Goal: Task Accomplishment & Management: Manage account settings

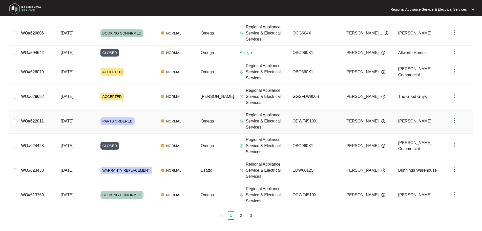
scroll to position [115, 0]
click at [240, 212] on link "2" at bounding box center [241, 215] width 8 height 8
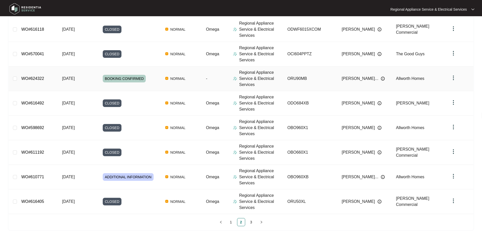
scroll to position [136, 0]
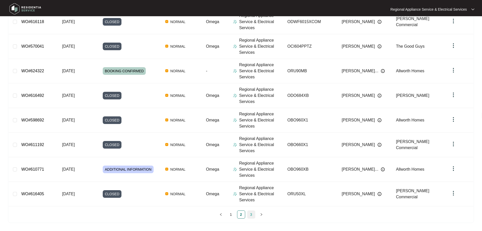
click at [250, 214] on link "3" at bounding box center [252, 214] width 8 height 8
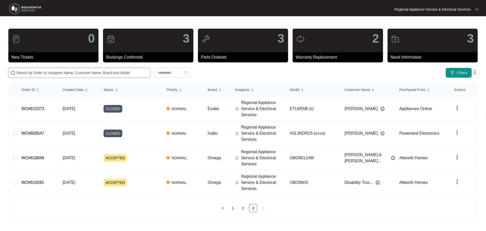
click at [49, 73] on input "text" at bounding box center [82, 73] width 132 height 6
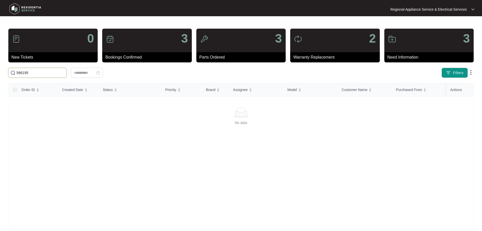
type input "586195"
click at [65, 72] on input "586195" at bounding box center [40, 73] width 48 height 6
drag, startPoint x: 16, startPoint y: 71, endPoint x: 23, endPoint y: 73, distance: 7.1
click at [16, 72] on span "586195" at bounding box center [37, 73] width 59 height 10
click at [17, 74] on input "586195" at bounding box center [40, 73] width 48 height 6
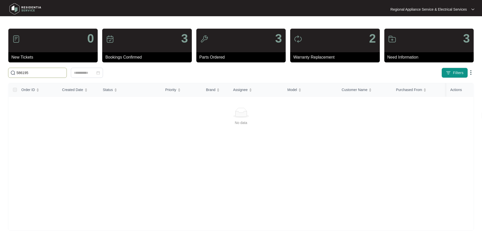
click at [131, 58] on p "Bookings Confirmed" at bounding box center [148, 57] width 86 height 6
click at [143, 53] on div "Bookings Confirmed" at bounding box center [146, 57] width 89 height 10
click at [100, 74] on div at bounding box center [87, 73] width 26 height 6
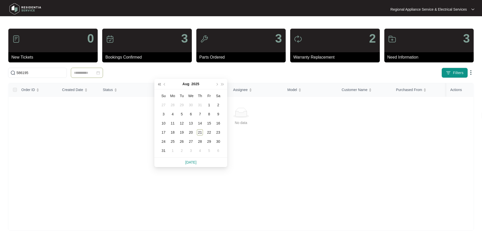
click at [160, 83] on span "button" at bounding box center [159, 84] width 3 height 3
click at [165, 84] on span "button" at bounding box center [165, 84] width 3 height 3
type input "**********"
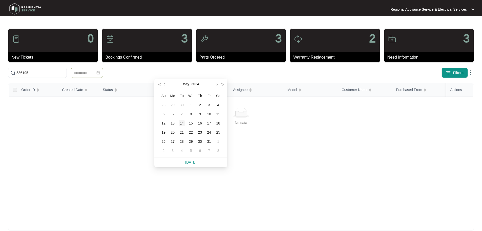
type input "**********"
click at [180, 123] on div "14" at bounding box center [182, 123] width 6 height 6
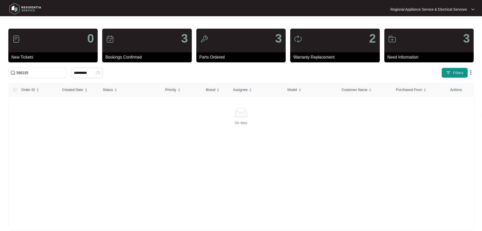
click at [454, 10] on p "Regional Appliance Service & Electrical Services" at bounding box center [429, 9] width 76 height 5
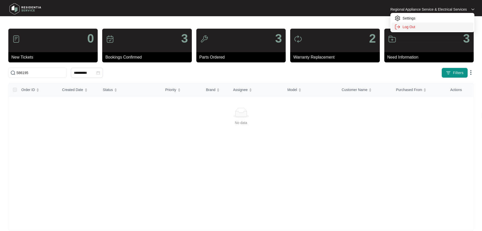
click at [414, 26] on p "Log Out" at bounding box center [437, 26] width 68 height 5
